Goal: Task Accomplishment & Management: Use online tool/utility

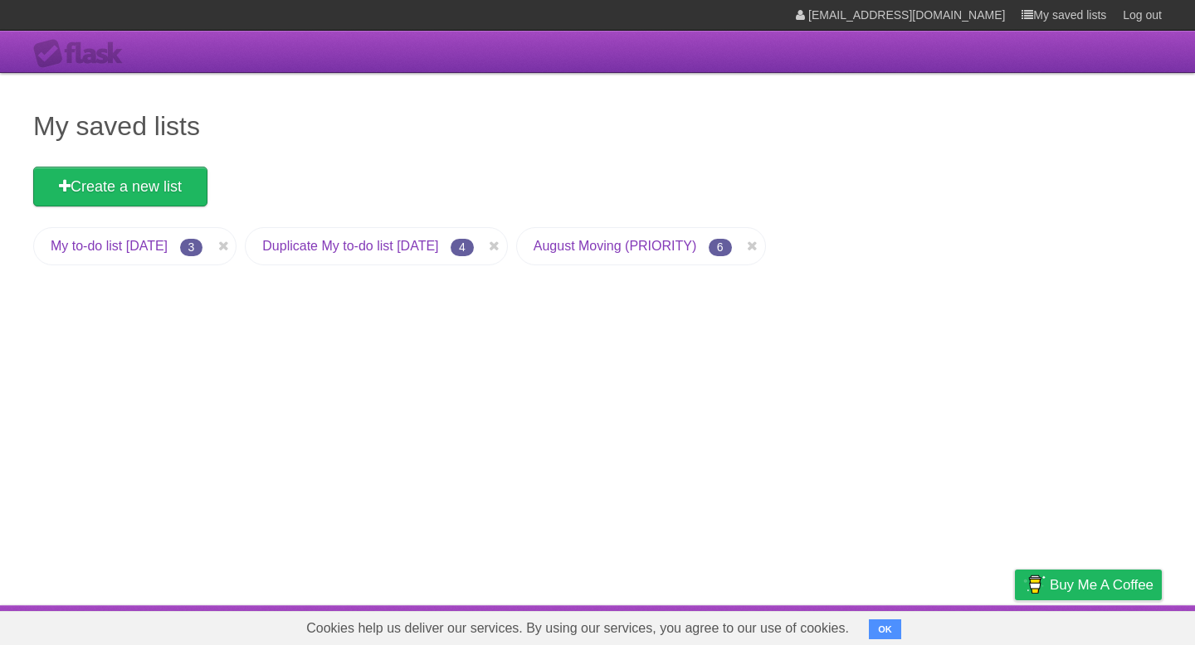
click at [168, 253] on link "My to-do list 07/02/2025" at bounding box center [109, 246] width 117 height 14
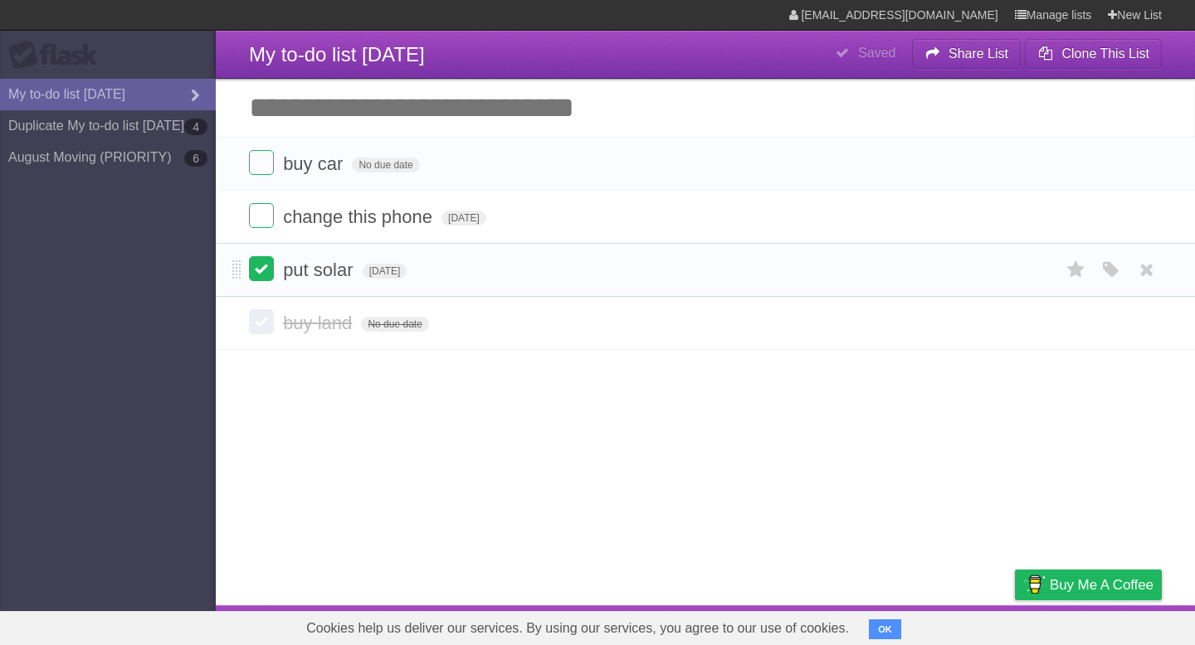
click at [262, 278] on label at bounding box center [261, 268] width 25 height 25
click at [265, 278] on label at bounding box center [261, 268] width 25 height 25
click at [265, 275] on label at bounding box center [261, 268] width 25 height 25
click at [259, 275] on label at bounding box center [261, 268] width 25 height 25
click at [253, 165] on label at bounding box center [261, 162] width 25 height 25
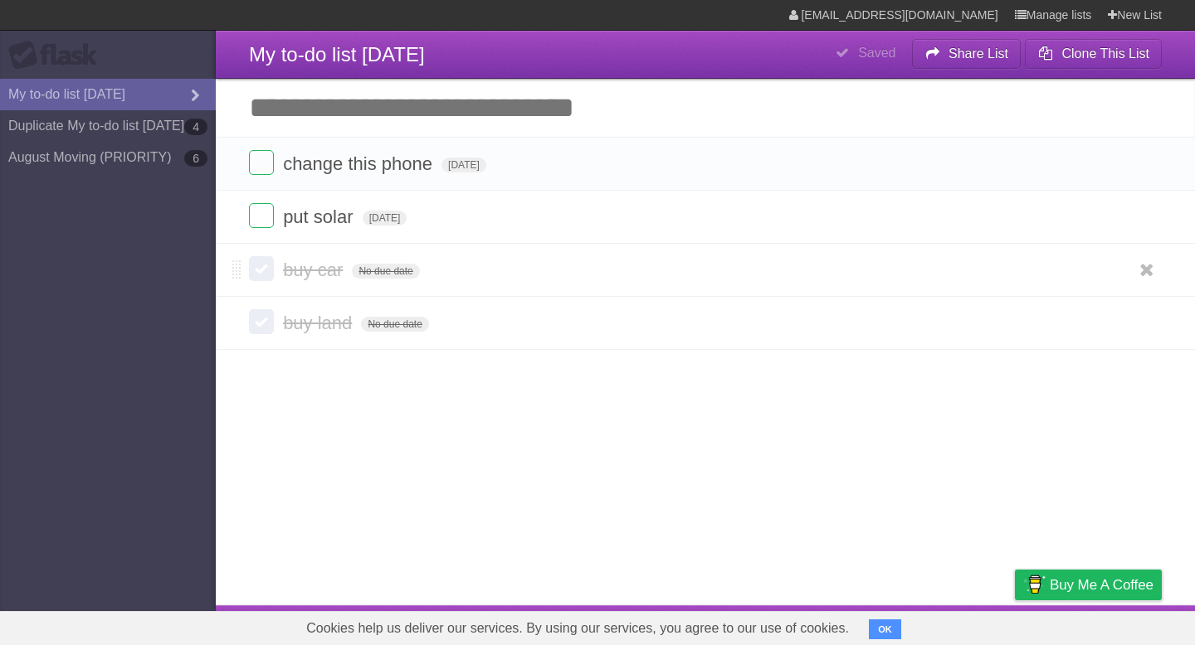
click at [265, 267] on label at bounding box center [261, 268] width 25 height 25
